Goal: Find specific page/section: Find specific page/section

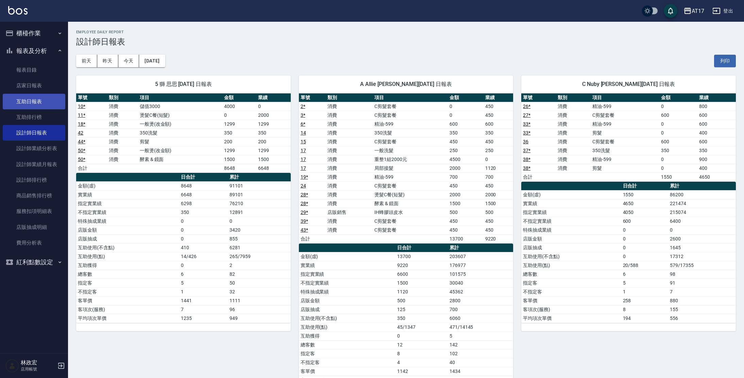
scroll to position [218, 0]
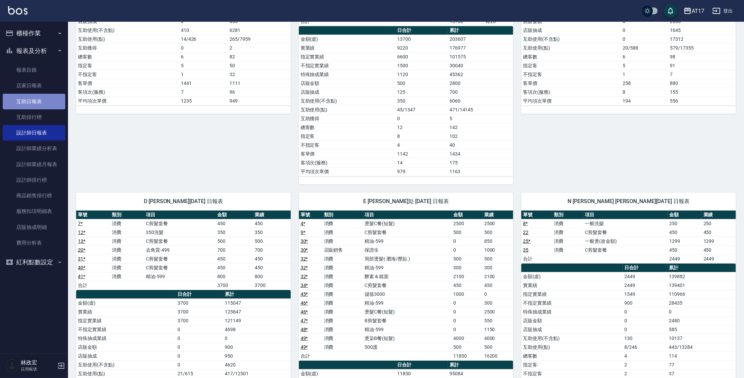
click at [53, 103] on link "互助日報表" at bounding box center [34, 102] width 63 height 16
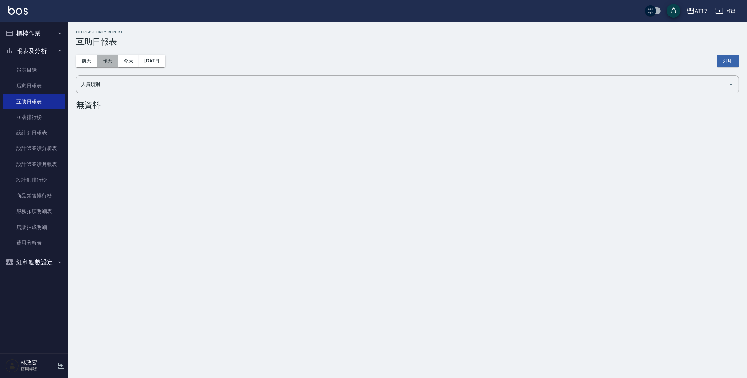
click at [113, 60] on button "昨天" at bounding box center [107, 61] width 21 height 13
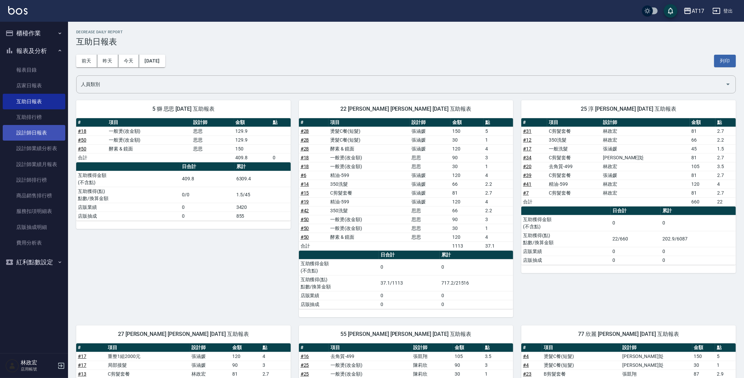
click at [49, 135] on link "設計師日報表" at bounding box center [34, 133] width 63 height 16
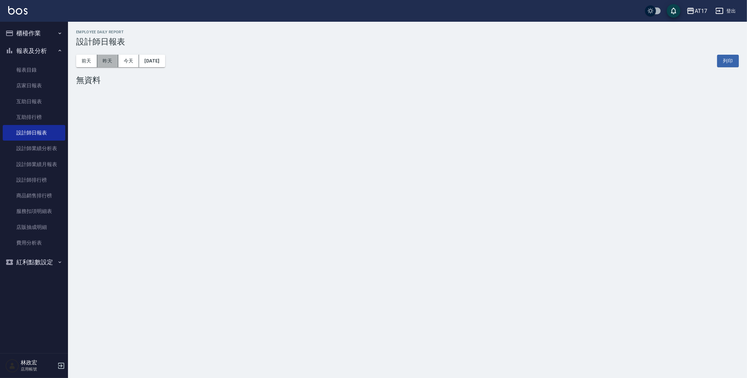
click at [112, 61] on button "昨天" at bounding box center [107, 61] width 21 height 13
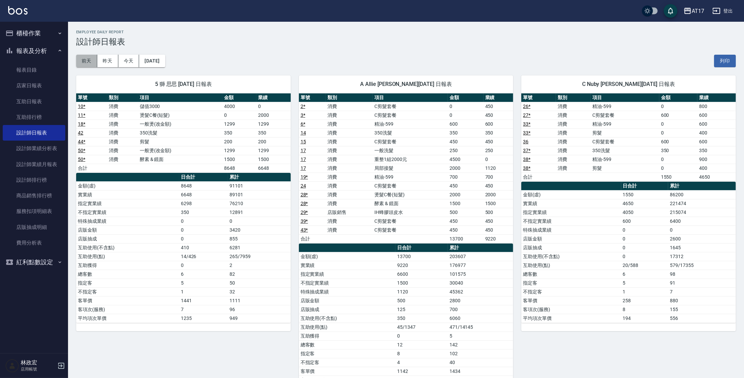
click at [97, 62] on button "前天" at bounding box center [86, 61] width 21 height 13
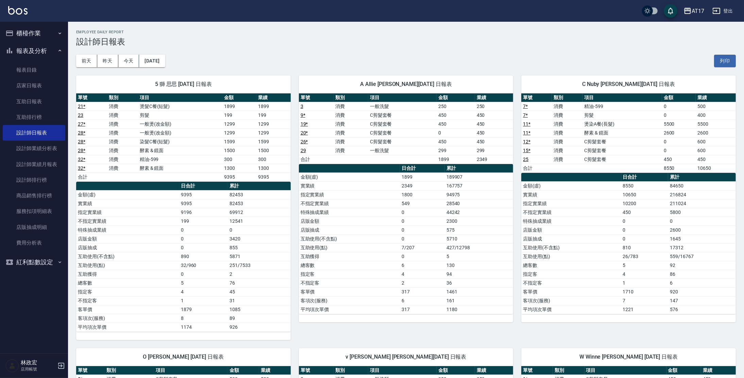
click at [33, 38] on button "櫃檯作業" at bounding box center [34, 33] width 63 height 18
